Goal: Navigation & Orientation: Find specific page/section

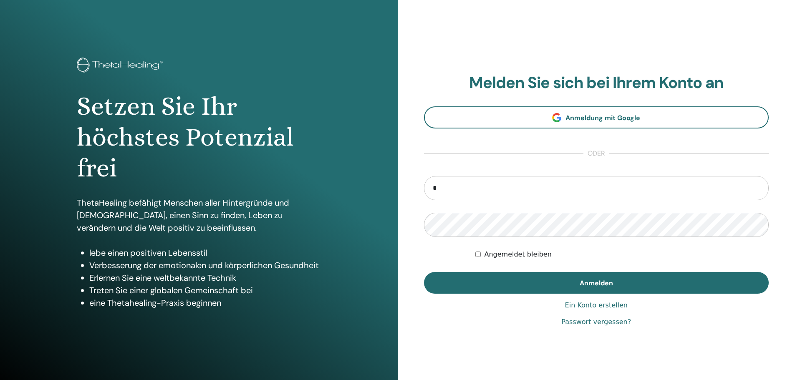
type input "**********"
click at [487, 210] on form "**********" at bounding box center [596, 235] width 345 height 118
click at [424, 272] on button "Anmelden" at bounding box center [596, 283] width 345 height 22
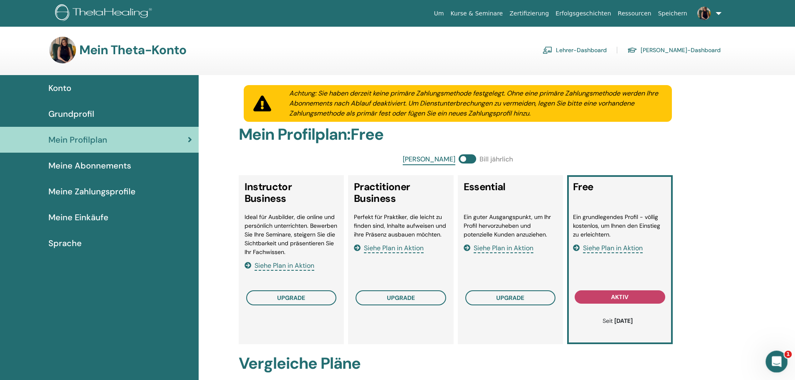
click at [774, 361] on icon "Intercom-Nachrichtendienst öffnen" at bounding box center [776, 361] width 14 height 14
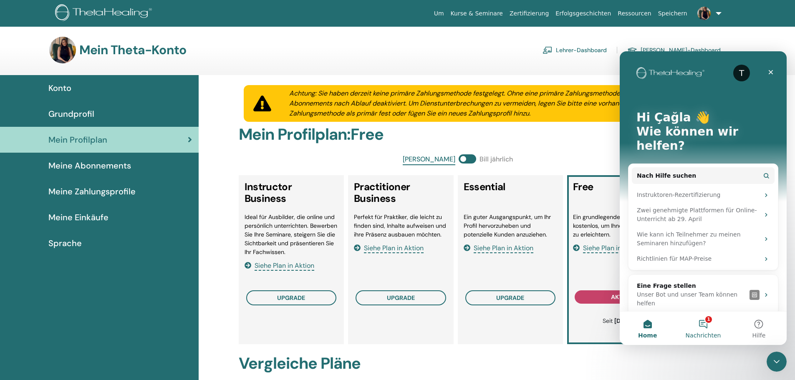
click at [706, 331] on button "1 Nachrichten" at bounding box center [703, 328] width 56 height 33
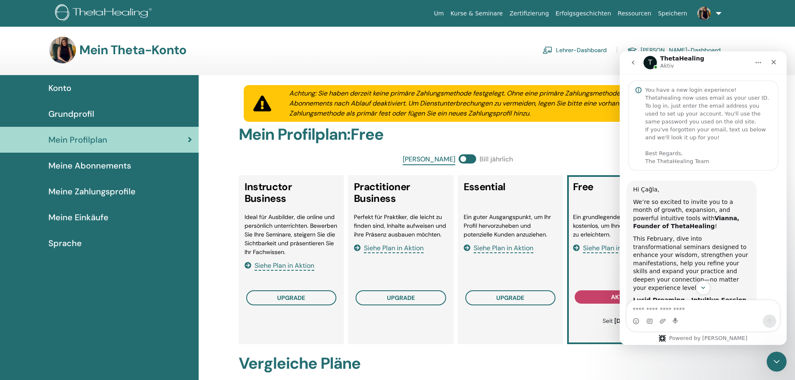
scroll to position [42, 0]
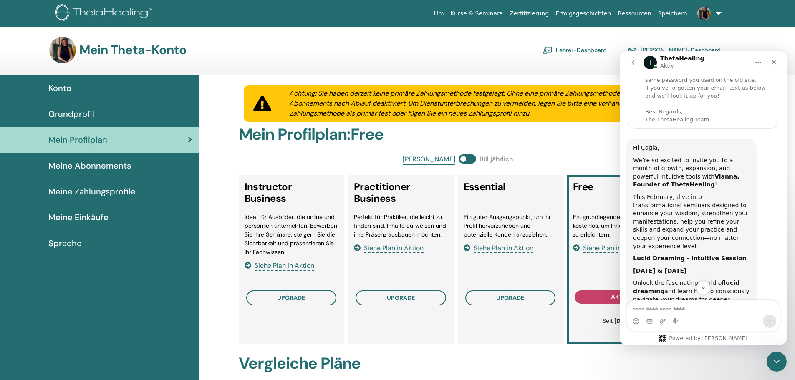
click at [627, 65] on button "go back" at bounding box center [633, 63] width 16 height 16
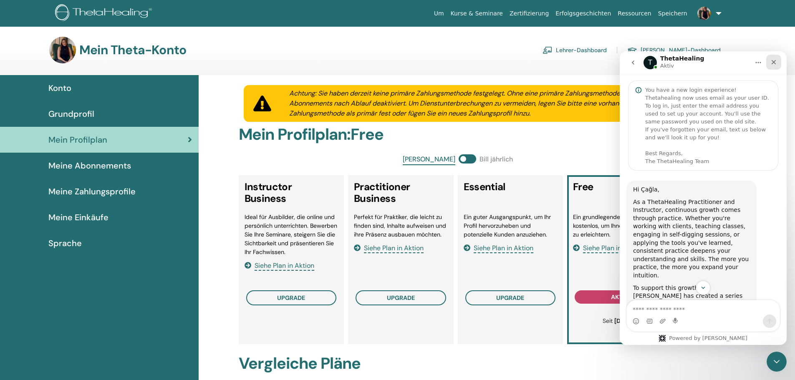
click at [772, 63] on icon "Schließen" at bounding box center [773, 62] width 7 height 7
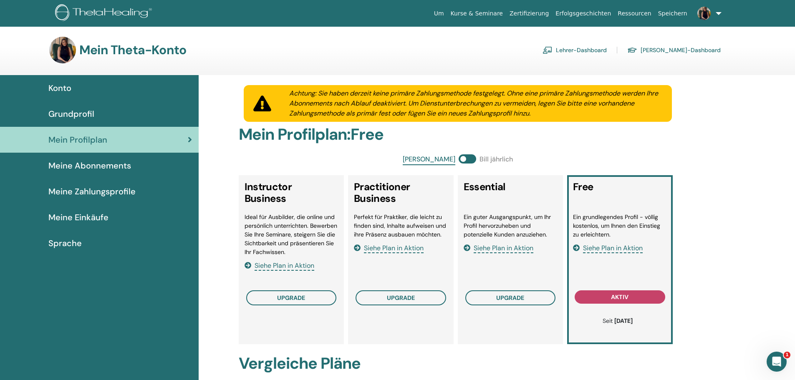
scroll to position [397, 0]
click at [74, 113] on span "Grundprofil" at bounding box center [71, 114] width 46 height 13
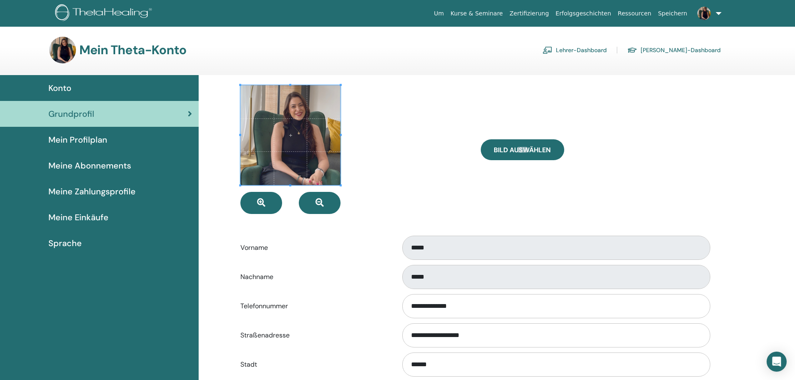
click at [701, 50] on link "[PERSON_NAME]-Dashboard" at bounding box center [673, 49] width 93 height 13
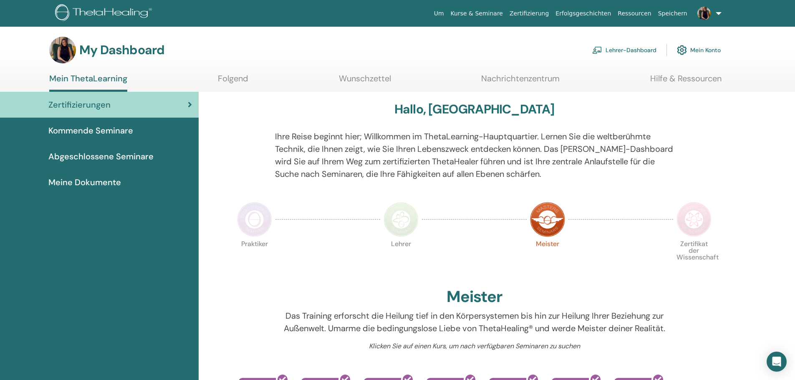
click at [119, 129] on span "Kommende Seminare" at bounding box center [90, 130] width 85 height 13
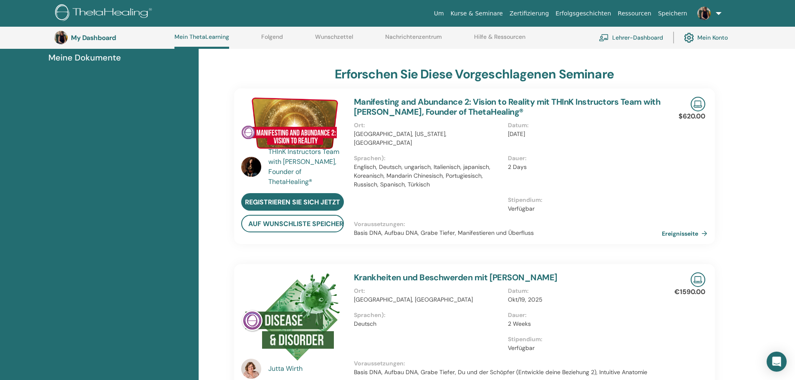
scroll to position [147, 0]
click at [109, 57] on span "Meine Dokumente" at bounding box center [84, 57] width 73 height 13
